Goal: Task Accomplishment & Management: Manage account settings

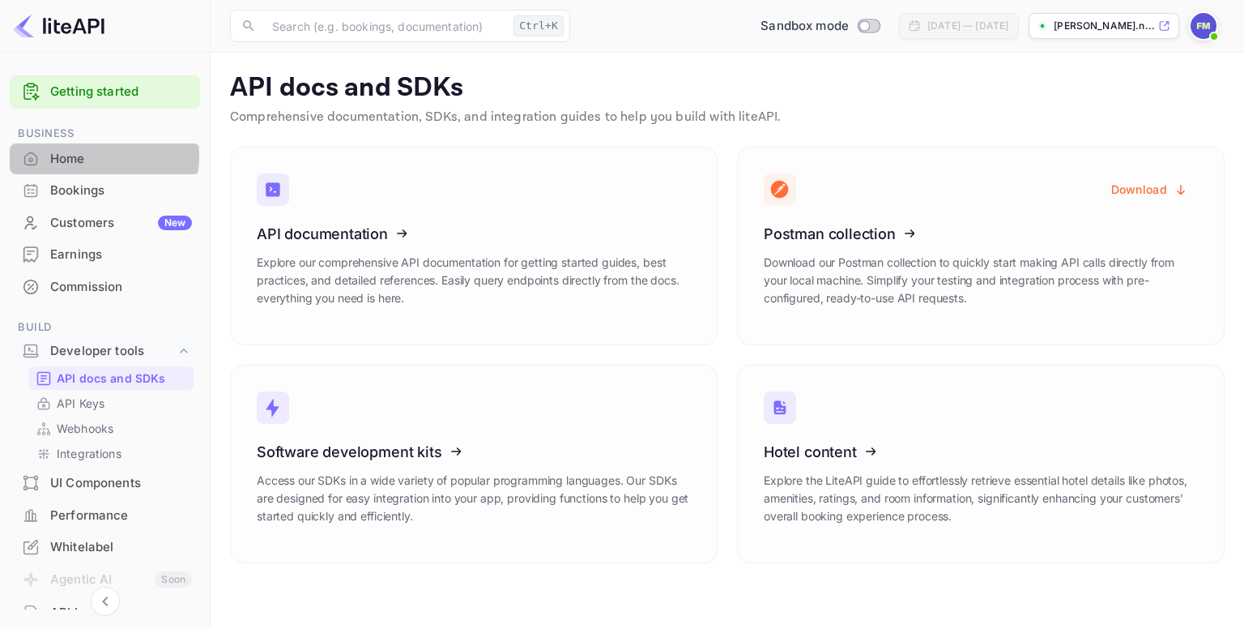
click at [89, 156] on div "Home" at bounding box center [121, 159] width 142 height 19
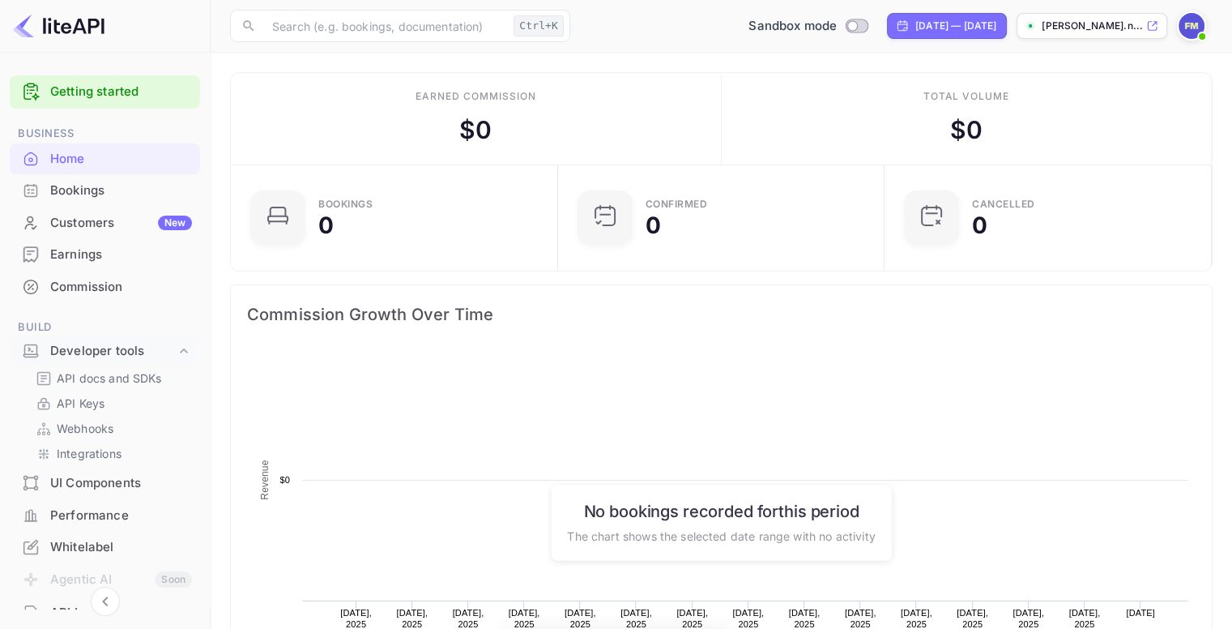
scroll to position [251, 305]
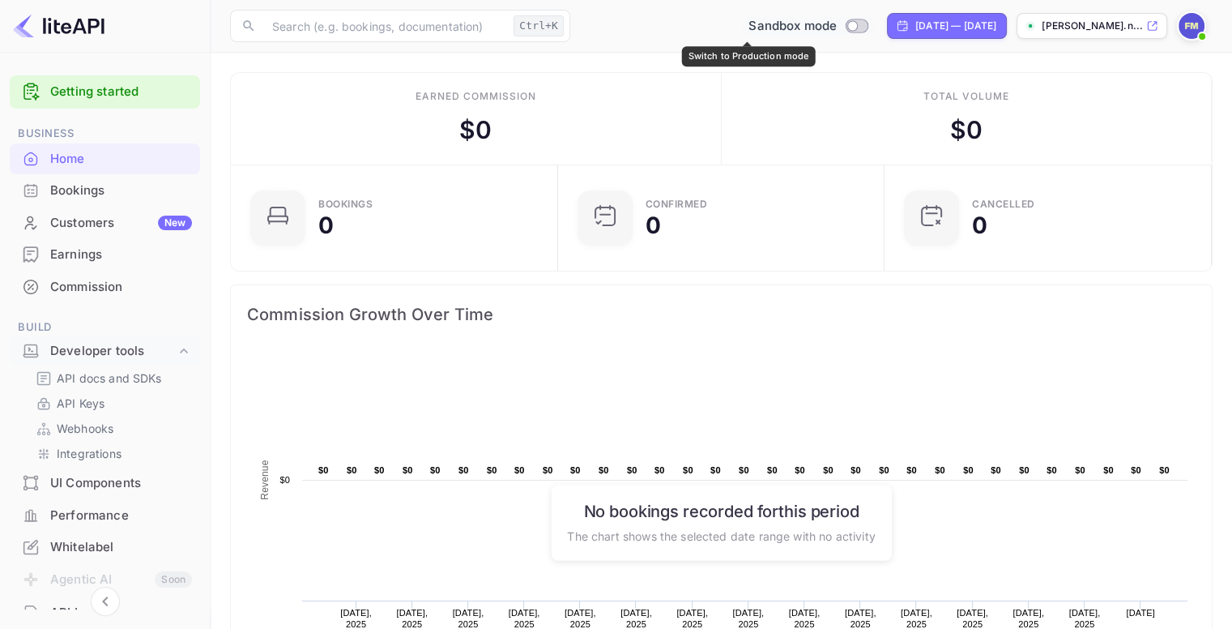
click at [837, 26] on input "Switch to Production mode" at bounding box center [853, 25] width 32 height 11
checkbox input "false"
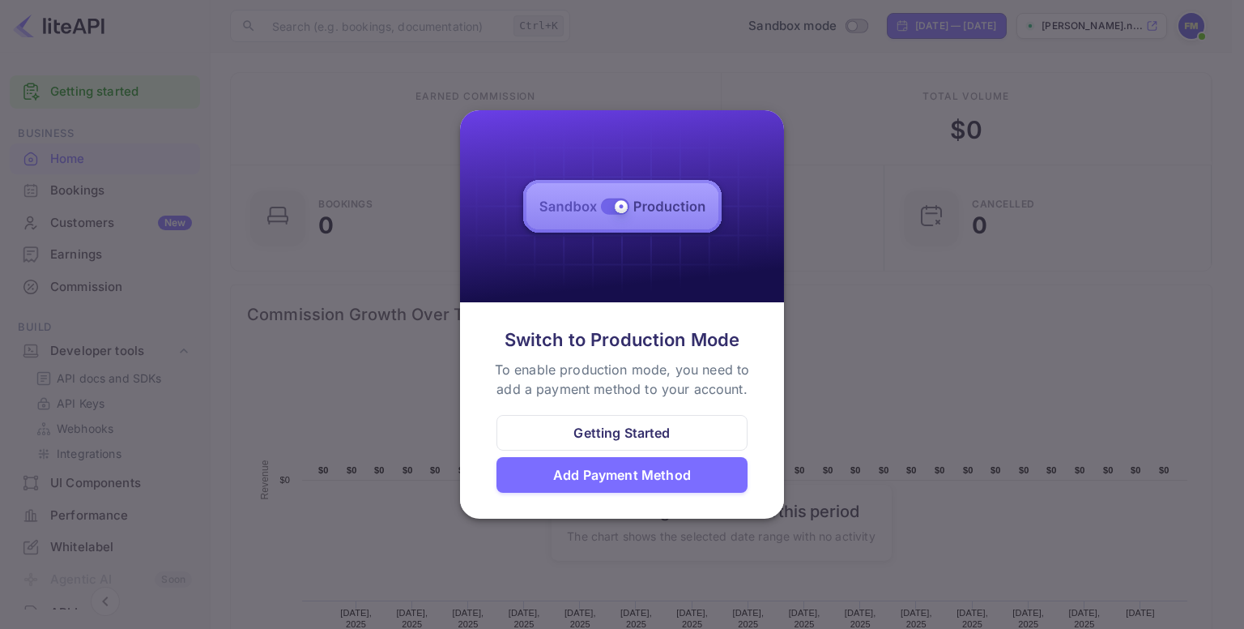
click at [735, 468] on div "Add Payment Method" at bounding box center [622, 475] width 251 height 36
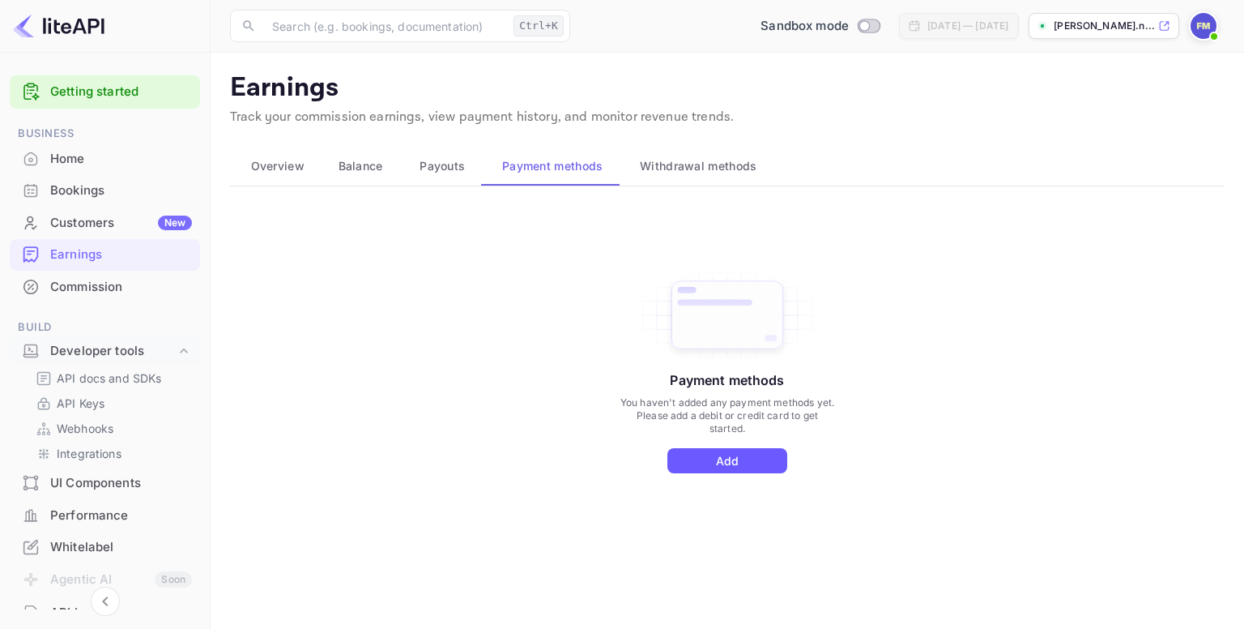
click at [733, 461] on button "Add" at bounding box center [727, 460] width 120 height 25
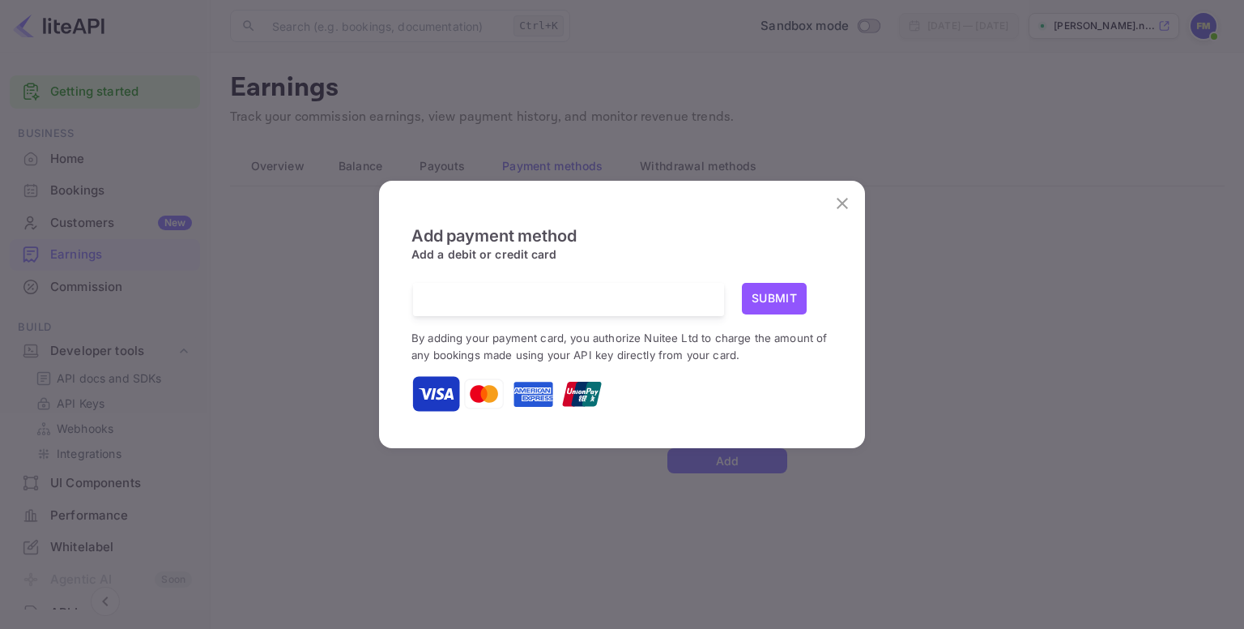
scroll to position [3, 0]
click at [428, 394] on img at bounding box center [436, 392] width 40 height 40
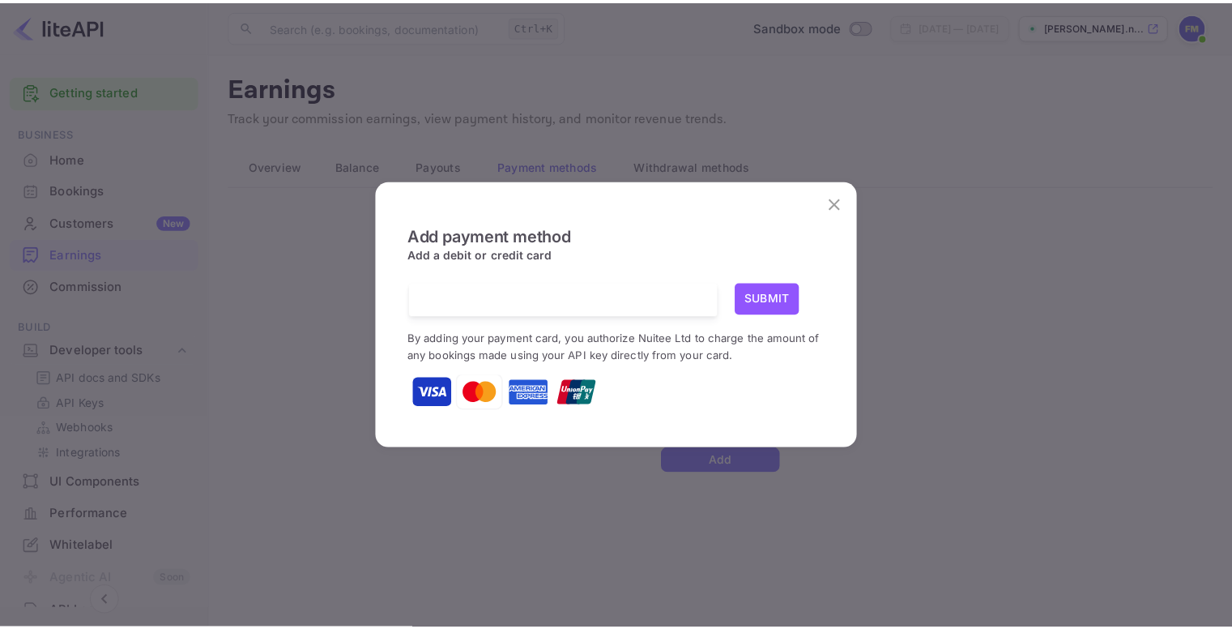
scroll to position [2, 0]
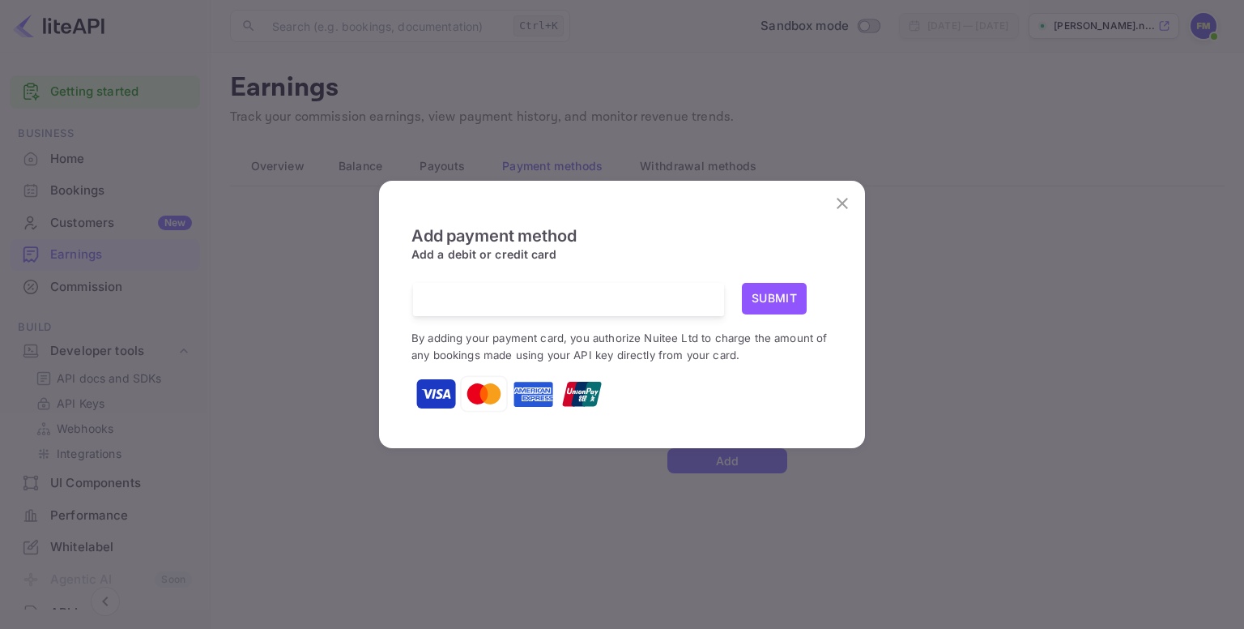
click at [533, 289] on div at bounding box center [574, 299] width 299 height 33
click at [846, 202] on icon "close" at bounding box center [842, 203] width 19 height 19
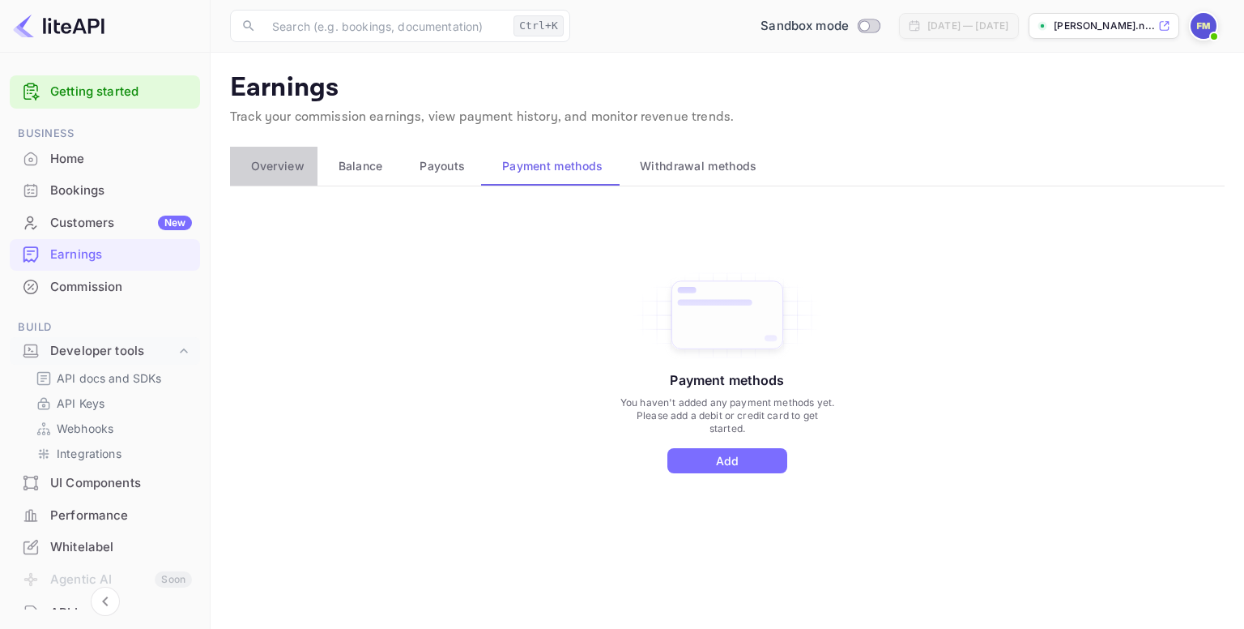
click at [301, 171] on span "Overview" at bounding box center [277, 165] width 53 height 19
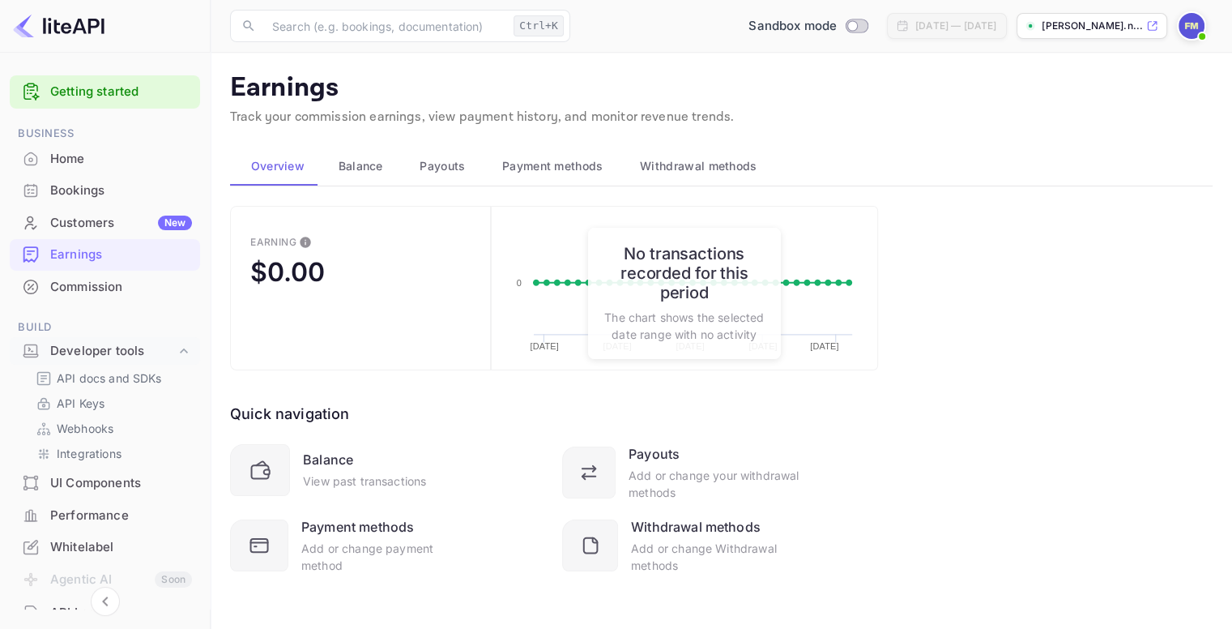
scroll to position [4, 0]
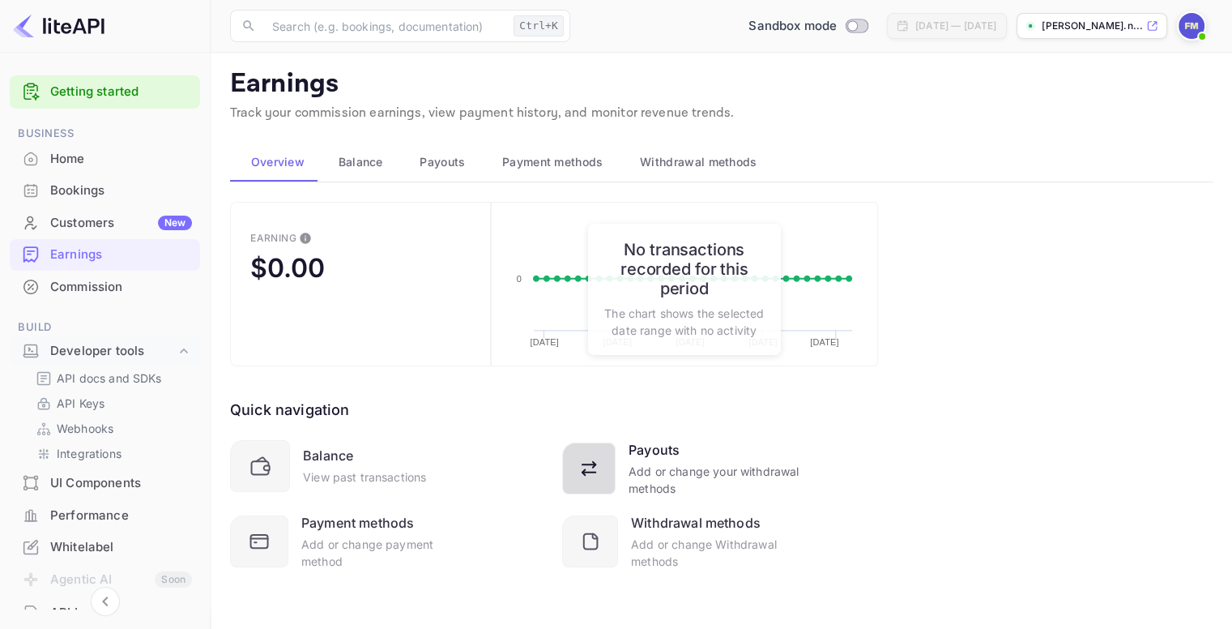
click at [668, 475] on div "Add or change your withdrawal methods" at bounding box center [715, 480] width 172 height 34
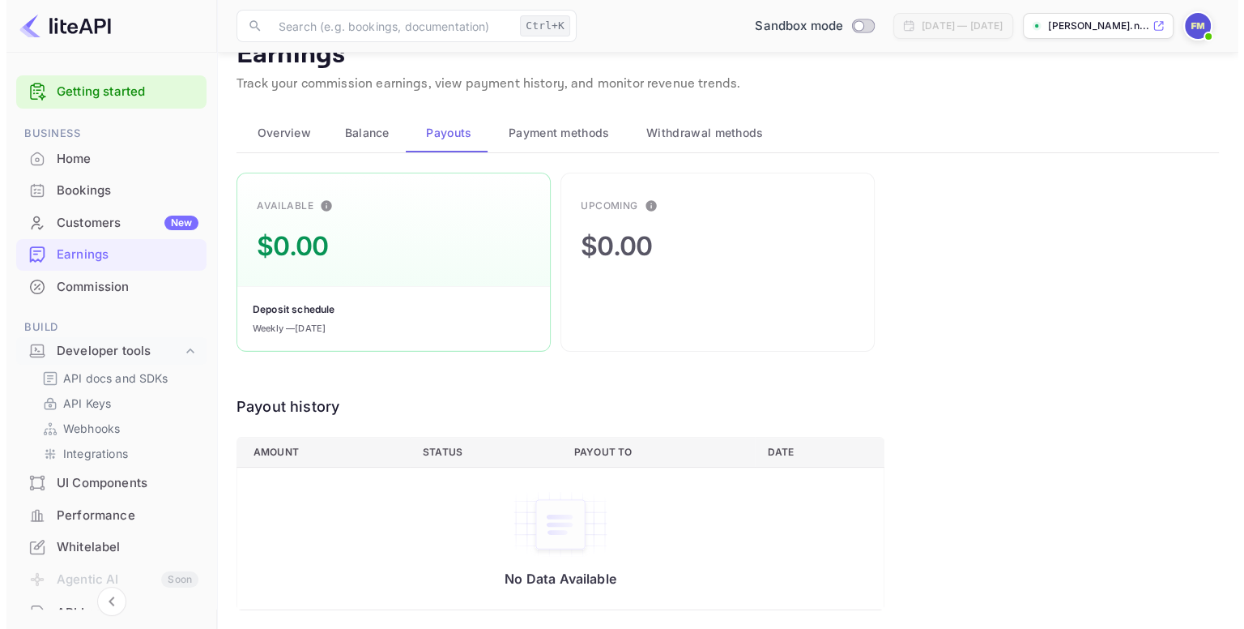
scroll to position [0, 0]
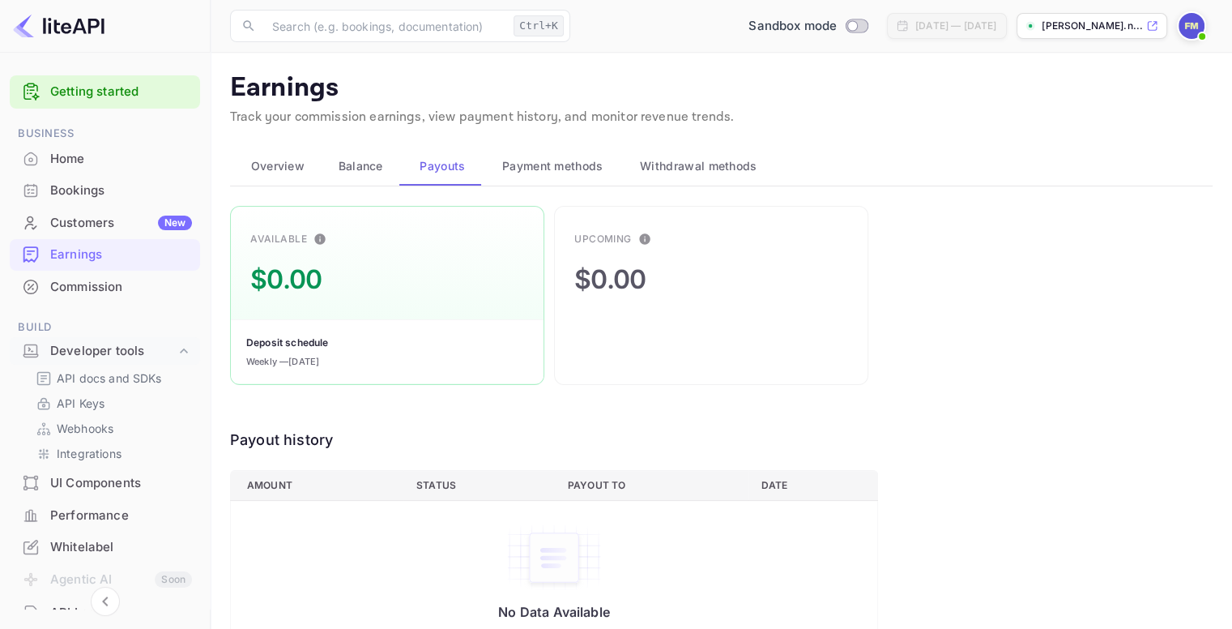
click at [569, 164] on span "Payment methods" at bounding box center [552, 165] width 101 height 19
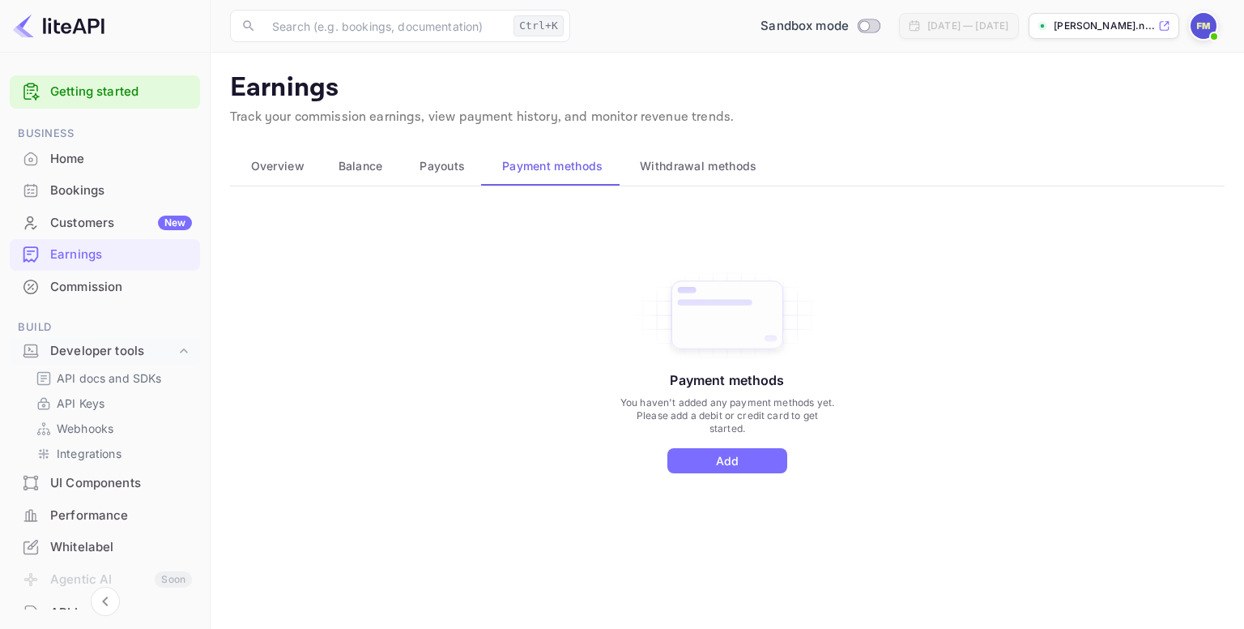
click at [697, 172] on span "Withdrawal methods" at bounding box center [698, 165] width 117 height 19
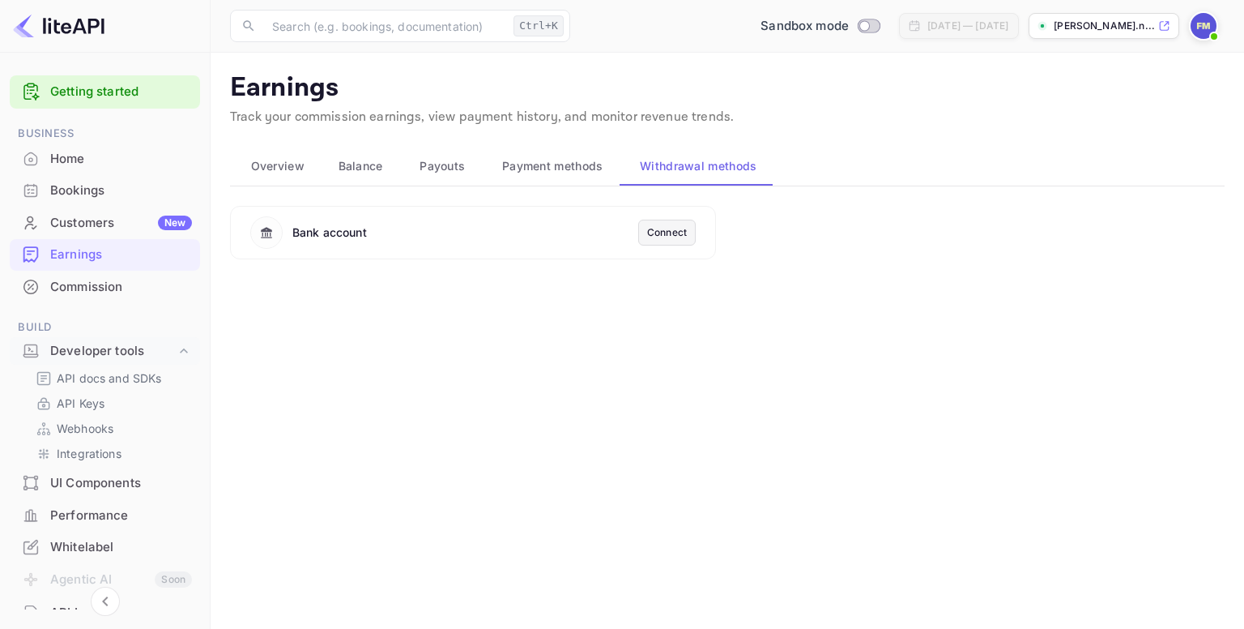
click at [682, 233] on div "Connect" at bounding box center [667, 232] width 40 height 15
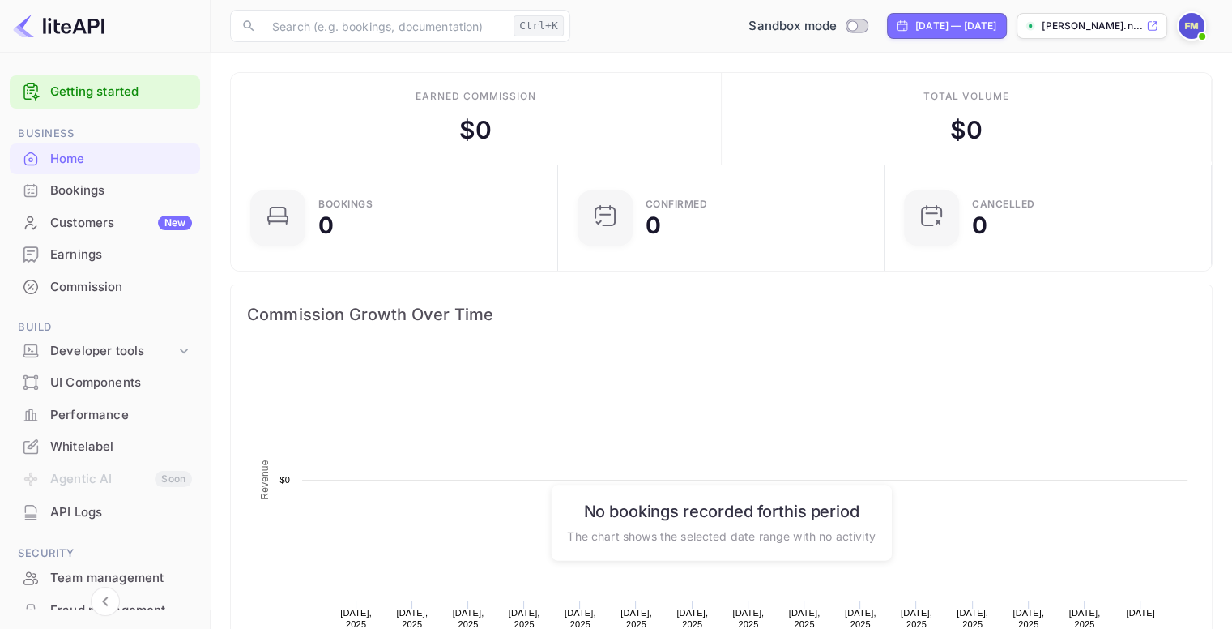
scroll to position [251, 305]
click at [121, 347] on div "Developer tools" at bounding box center [113, 351] width 126 height 19
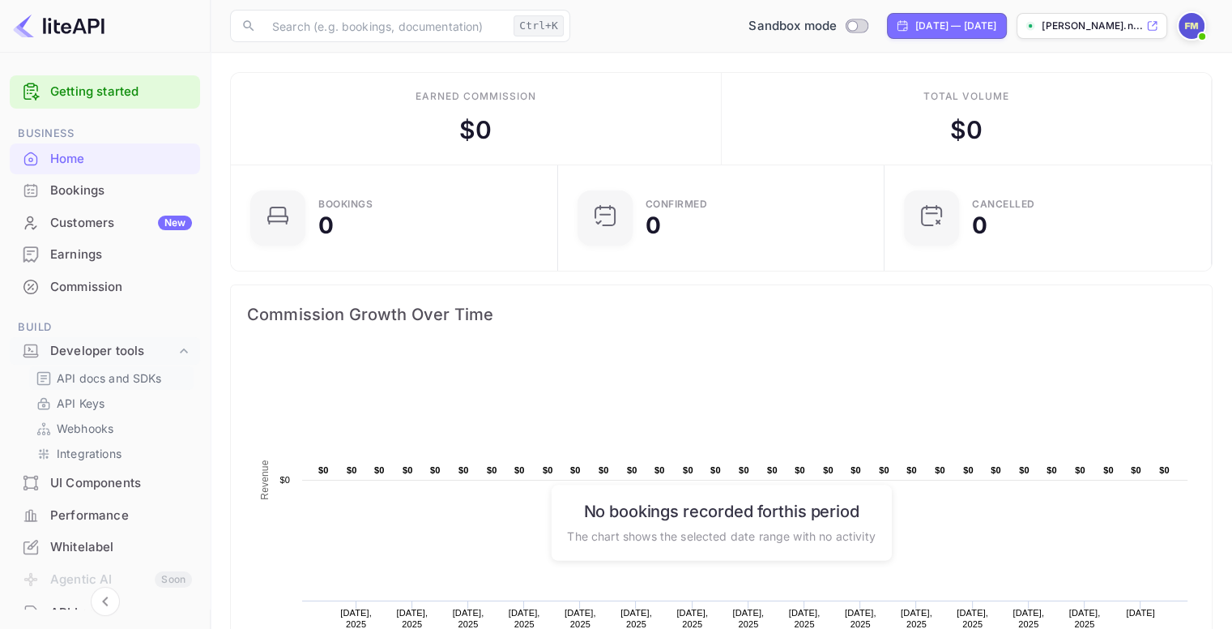
click at [109, 382] on p "API docs and SDKs" at bounding box center [109, 377] width 105 height 17
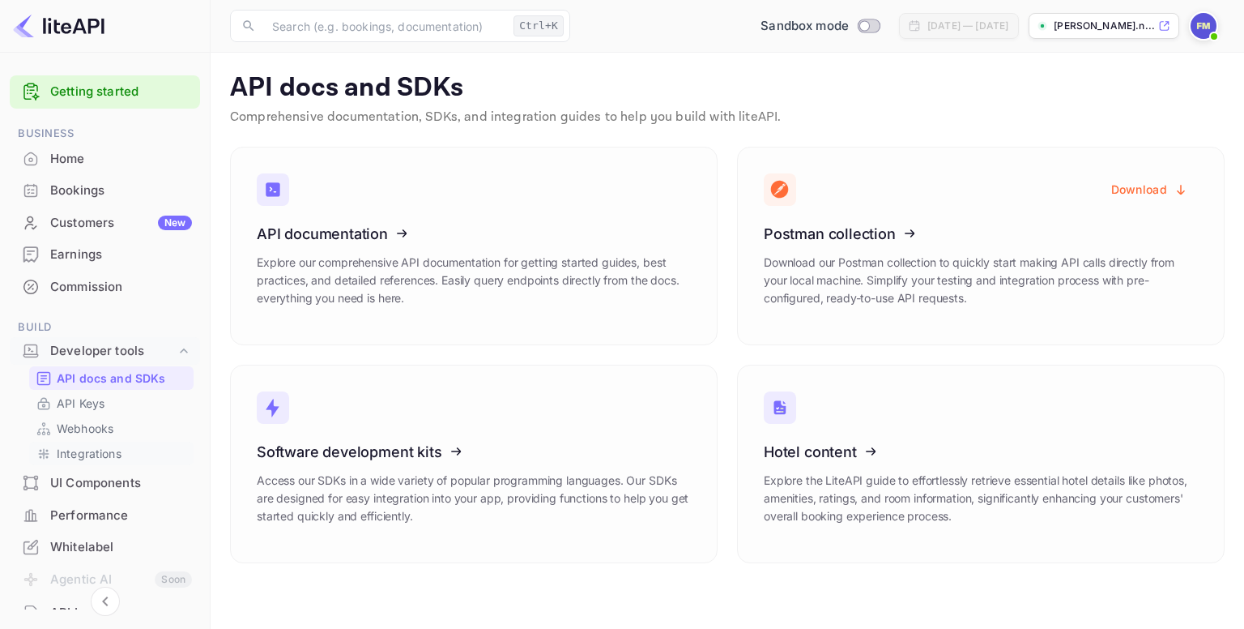
click at [107, 454] on p "Integrations" at bounding box center [89, 453] width 65 height 17
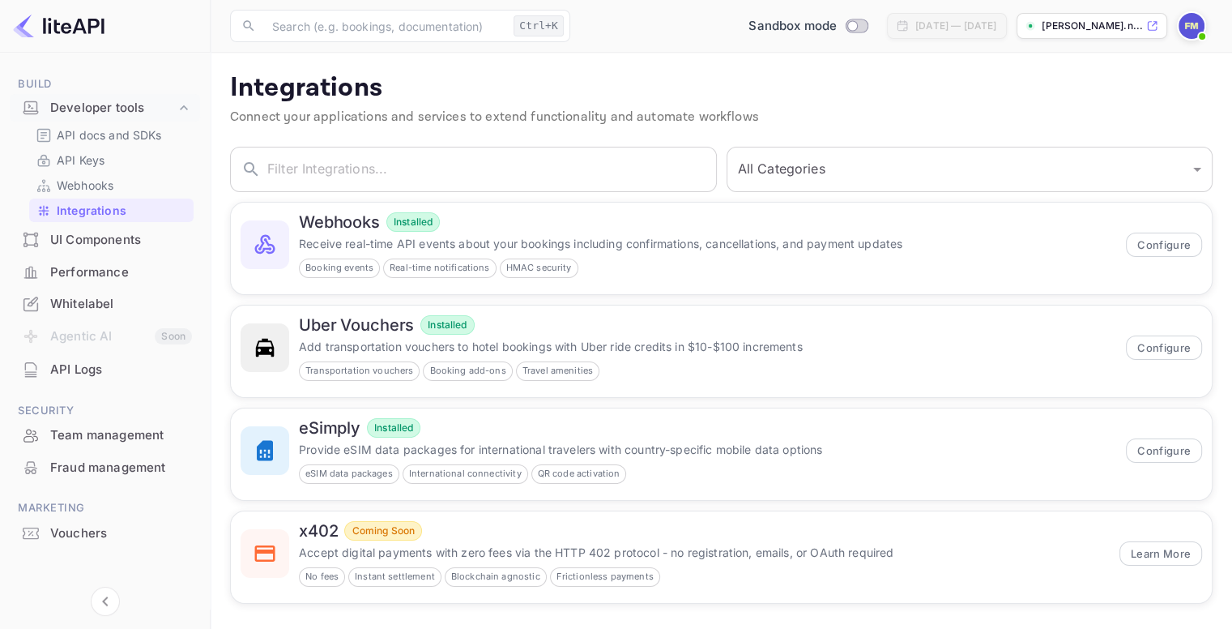
scroll to position [253, 0]
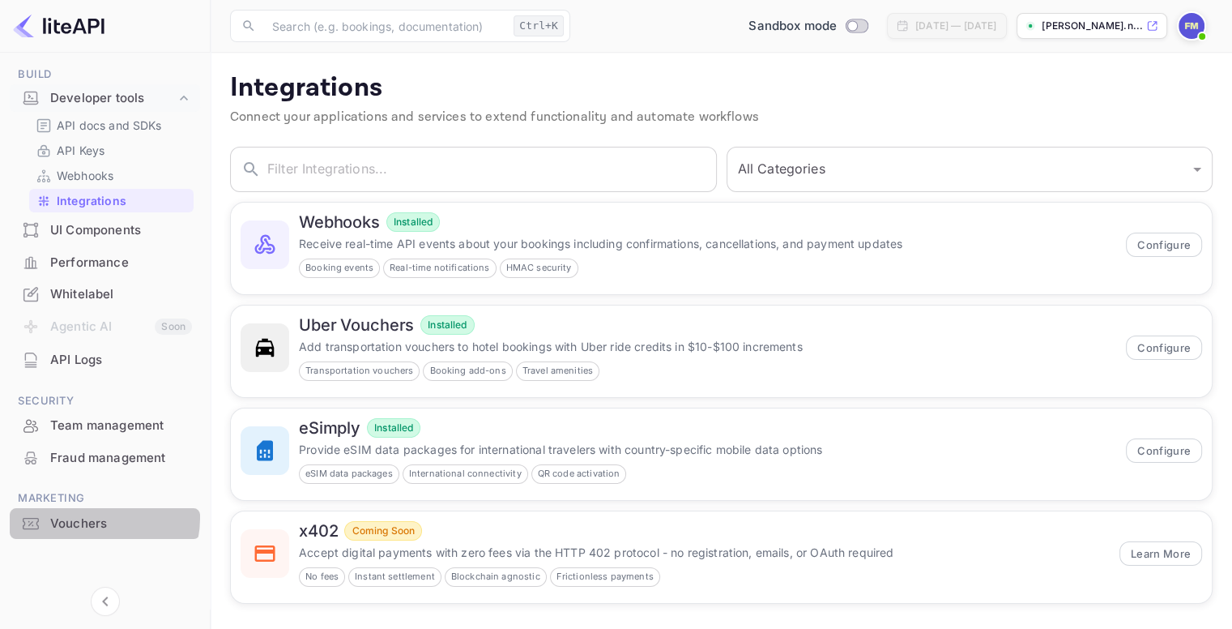
click at [95, 517] on div "Vouchers" at bounding box center [121, 523] width 142 height 19
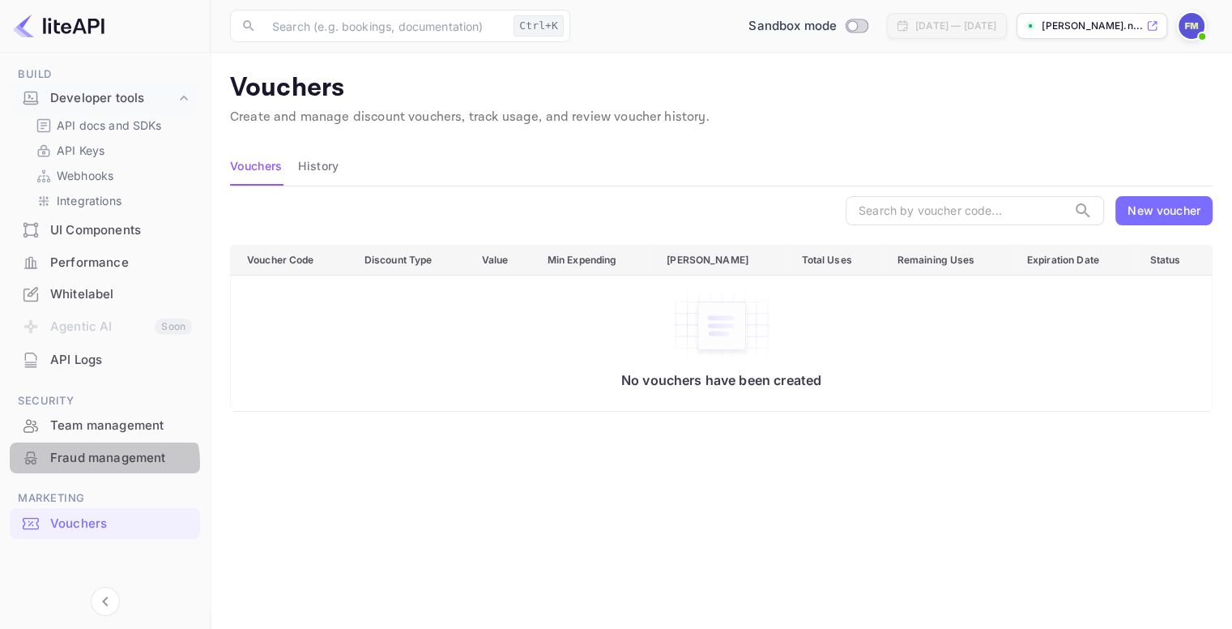
click at [97, 463] on div "Fraud management" at bounding box center [121, 458] width 142 height 19
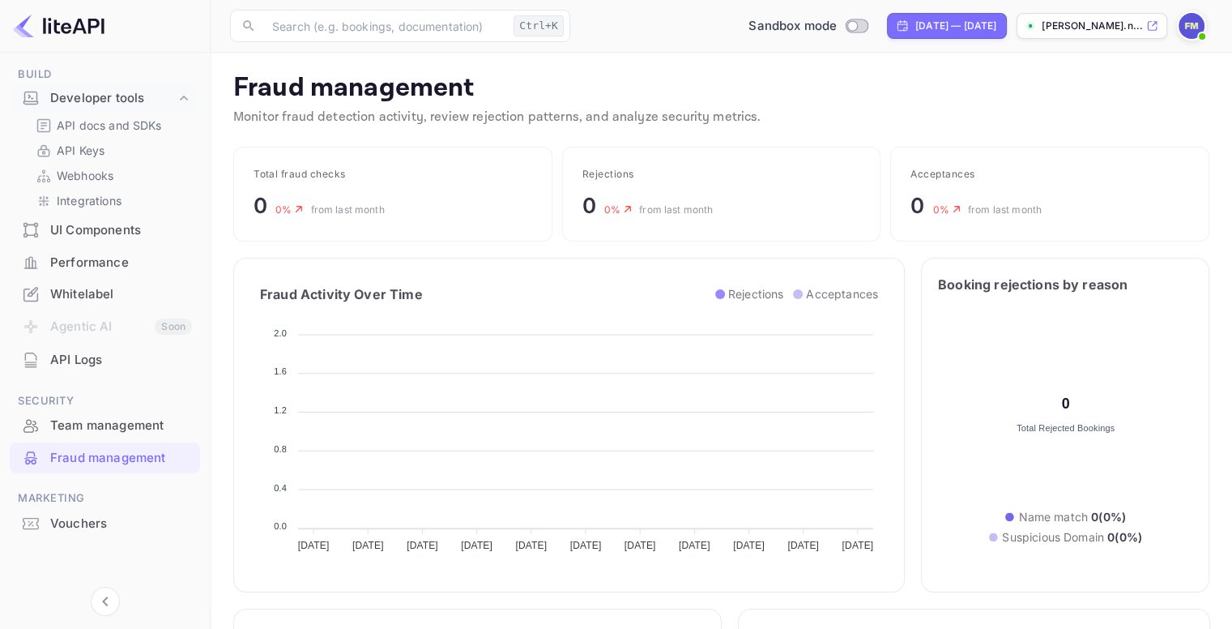
scroll to position [321, 426]
click at [116, 424] on div "Team management" at bounding box center [121, 425] width 142 height 19
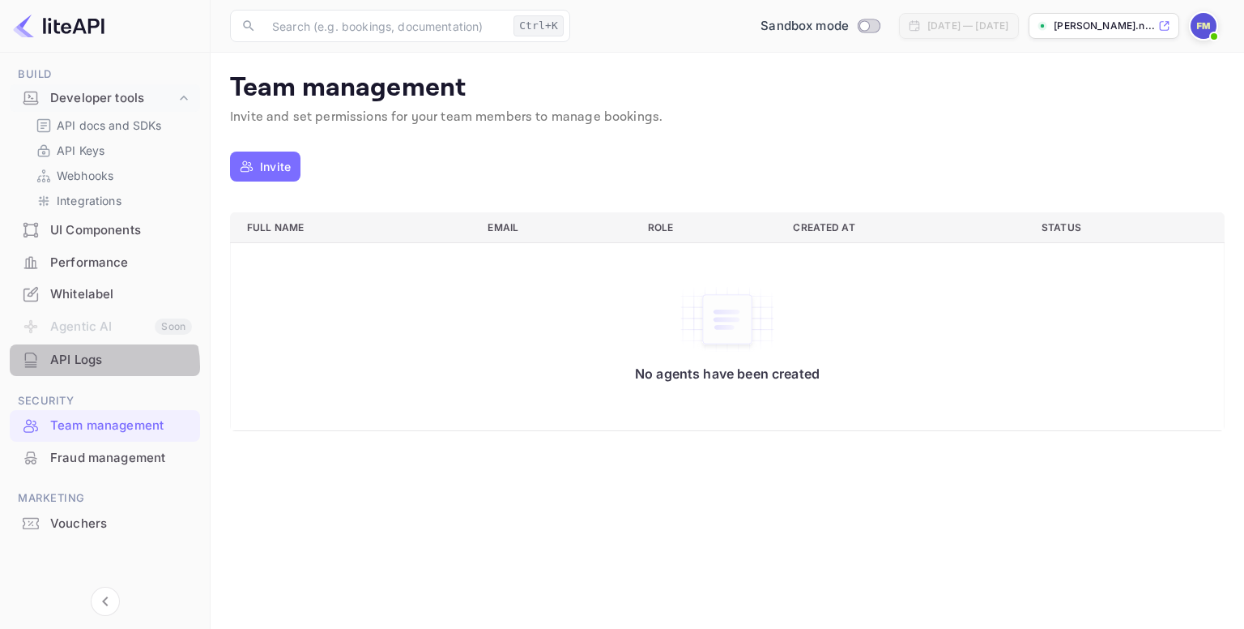
click at [89, 366] on div "API Logs" at bounding box center [121, 360] width 142 height 19
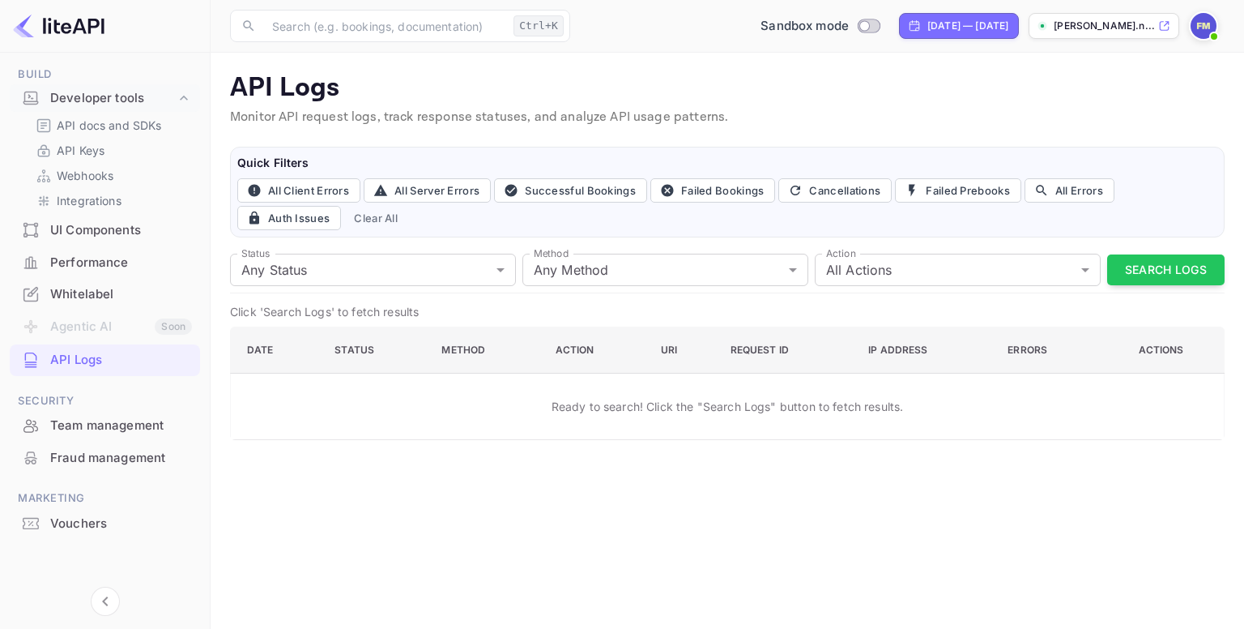
click at [92, 291] on div "Whitelabel" at bounding box center [121, 294] width 142 height 19
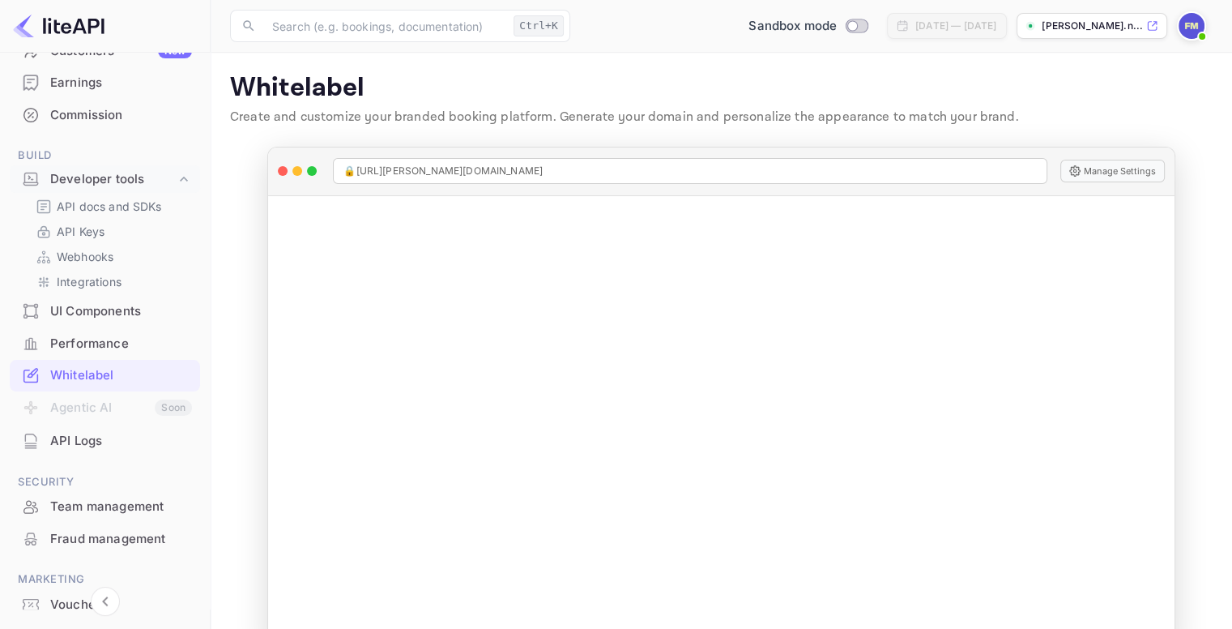
scroll to position [91, 0]
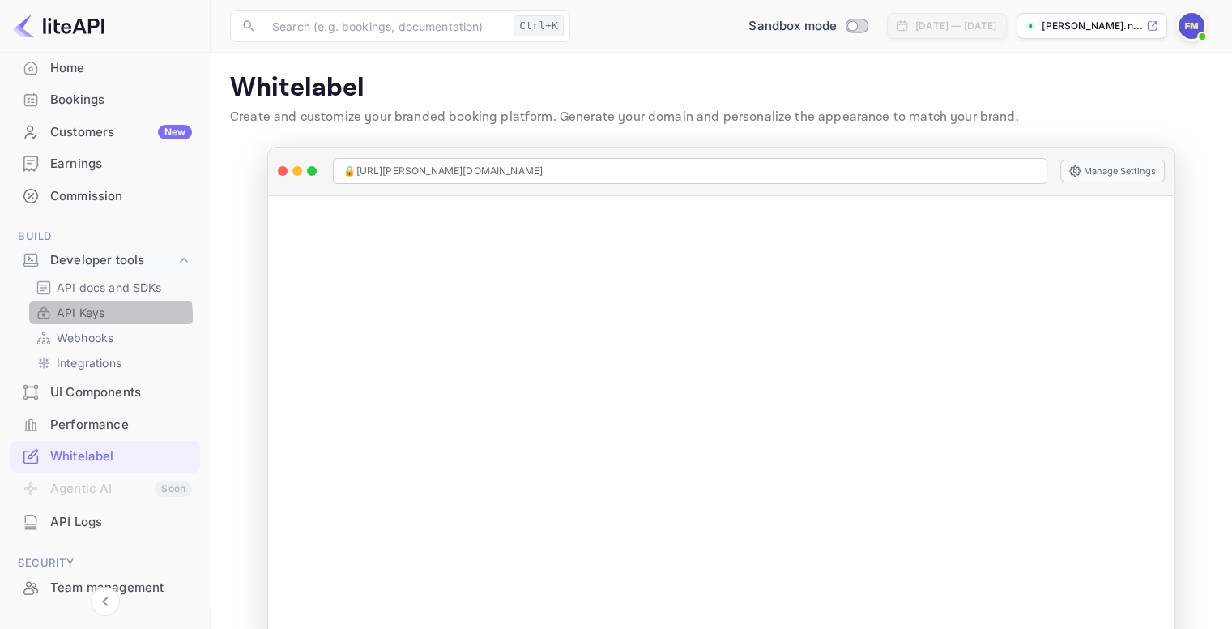
click at [95, 315] on p "API Keys" at bounding box center [81, 312] width 48 height 17
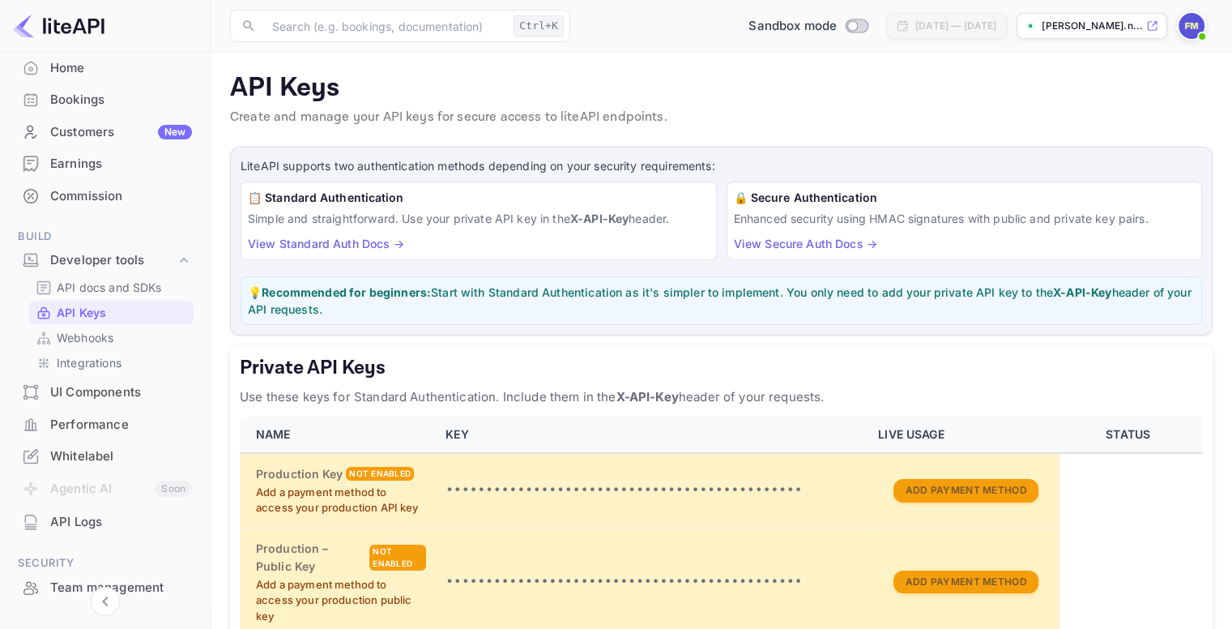
scroll to position [392, 0]
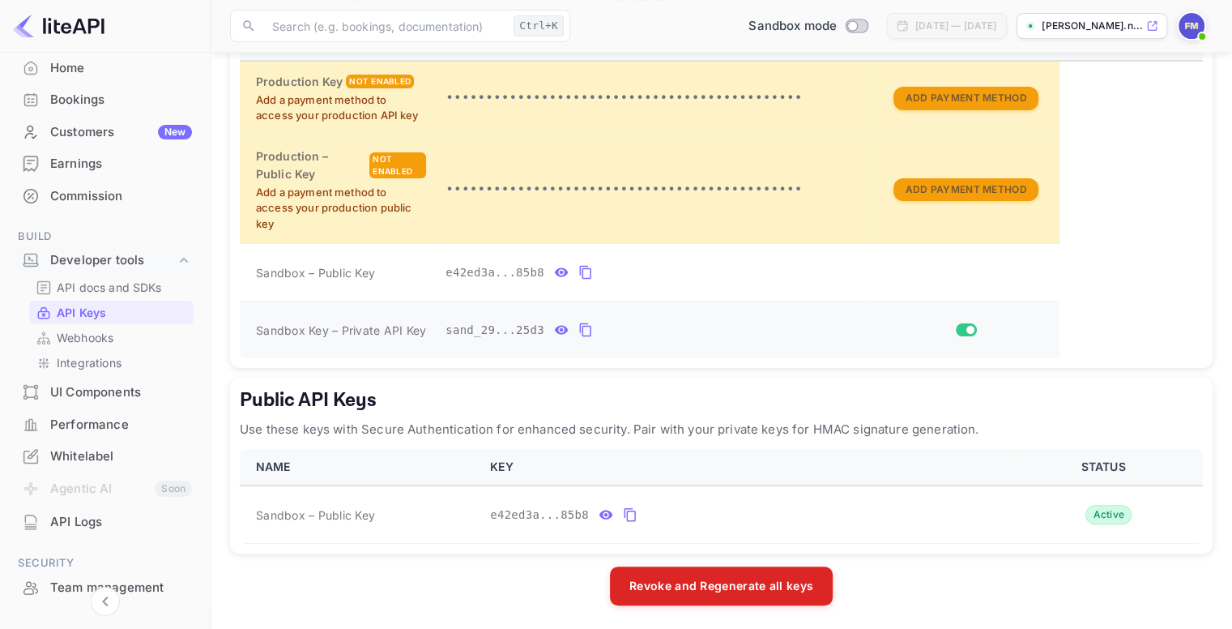
click at [555, 326] on icon "private api keys table" at bounding box center [562, 330] width 14 height 9
click at [555, 268] on icon "private api keys table" at bounding box center [562, 272] width 14 height 9
click at [602, 509] on icon "public api keys table" at bounding box center [606, 514] width 15 height 19
click at [778, 516] on icon "public api keys table" at bounding box center [785, 514] width 15 height 19
